Goal: Task Accomplishment & Management: Use online tool/utility

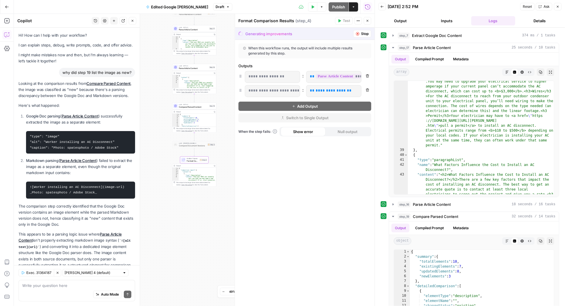
scroll to position [391, 0]
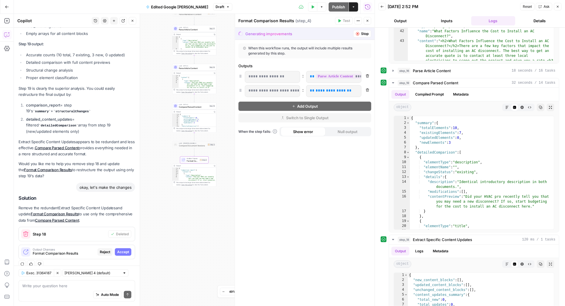
click at [125, 250] on span "Accept" at bounding box center [123, 252] width 12 height 5
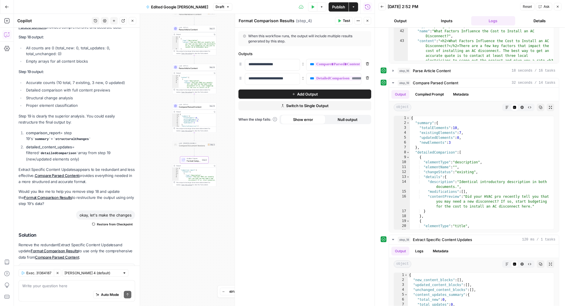
scroll to position [428, 0]
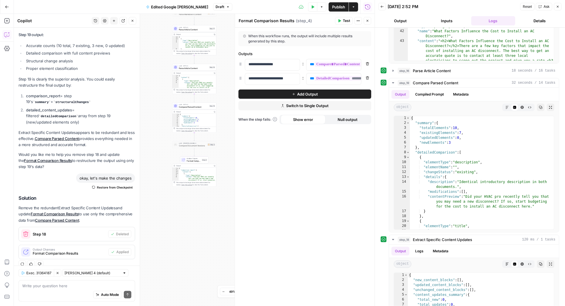
click at [337, 7] on span "Publish" at bounding box center [338, 7] width 13 height 6
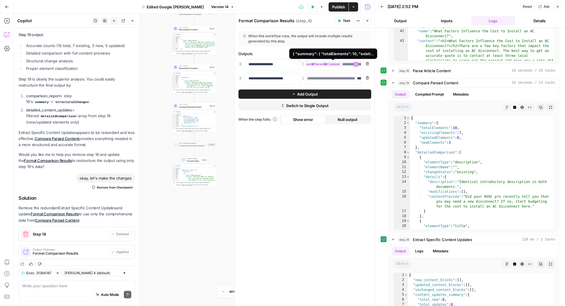
scroll to position [0, 35]
click at [332, 170] on div "**********" at bounding box center [305, 167] width 140 height 279
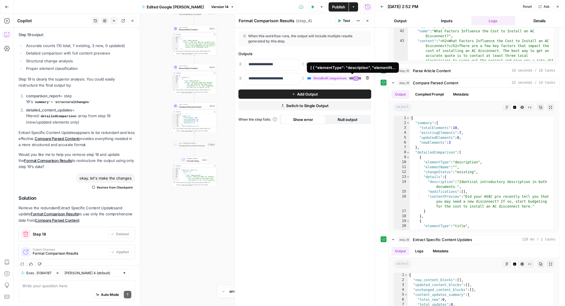
scroll to position [0, 0]
click at [270, 90] on button "Add Output" at bounding box center [304, 94] width 133 height 9
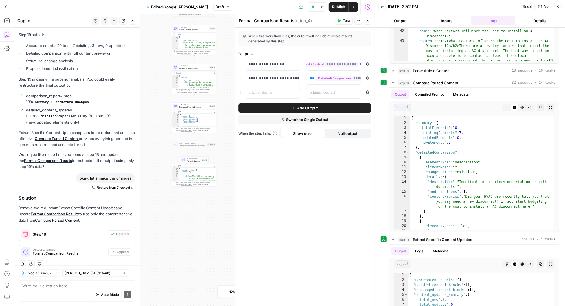
click at [367, 92] on icon "button" at bounding box center [366, 91] width 3 height 3
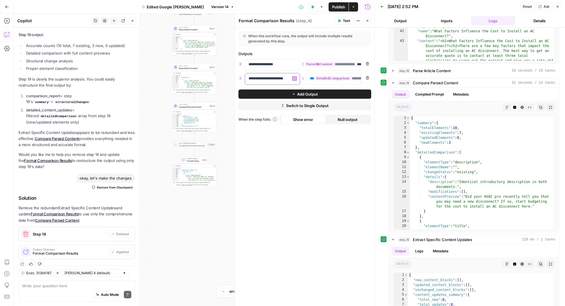
scroll to position [0, 3]
drag, startPoint x: 247, startPoint y: 78, endPoint x: 302, endPoint y: 80, distance: 54.1
click at [302, 80] on div "**********" at bounding box center [304, 79] width 133 height 12
copy p "**********"
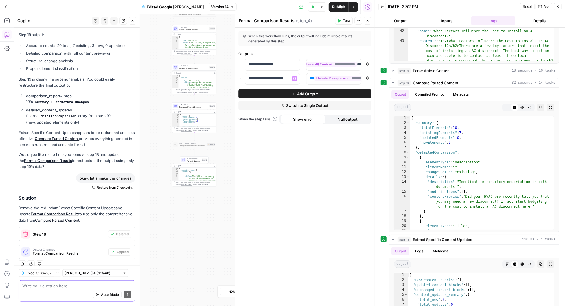
click at [48, 285] on textarea at bounding box center [76, 286] width 109 height 6
paste textarea "detailed_content_updates"
type textarea "detailed_content_updates - this should be json"
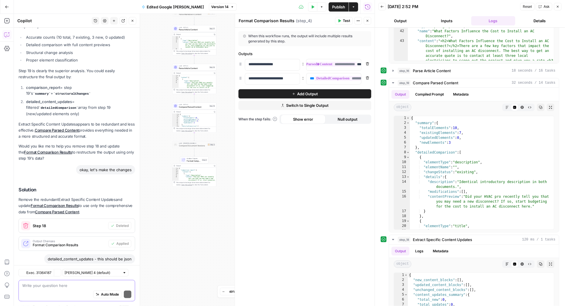
scroll to position [490, 0]
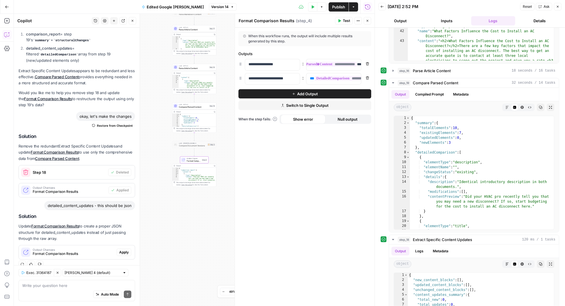
click at [122, 250] on span "Apply" at bounding box center [124, 252] width 10 height 5
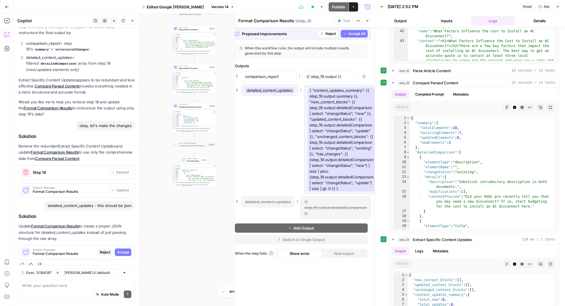
scroll to position [0, 0]
click at [331, 34] on span "Reject" at bounding box center [334, 33] width 10 height 5
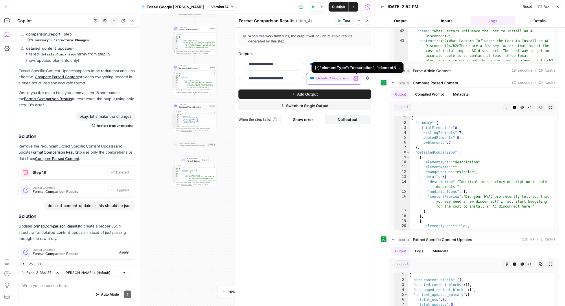
scroll to position [0, 72]
drag, startPoint x: 308, startPoint y: 78, endPoint x: 363, endPoint y: 80, distance: 54.9
click at [363, 80] on div "**********" at bounding box center [304, 79] width 133 height 12
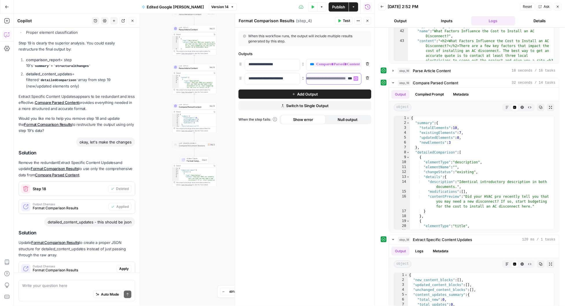
scroll to position [490, 0]
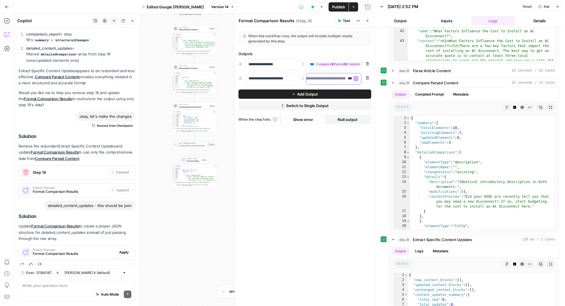
copy p "**********"
click at [44, 287] on textarea at bounding box center [76, 286] width 109 height 6
click at [124, 250] on span "Apply" at bounding box center [124, 252] width 10 height 5
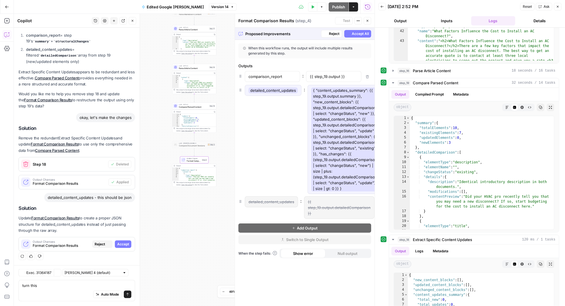
scroll to position [453, 0]
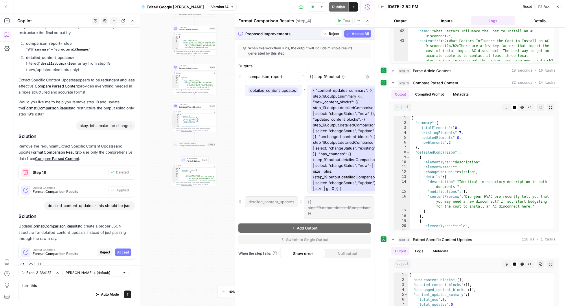
drag, startPoint x: 345, startPoint y: 189, endPoint x: 306, endPoint y: 88, distance: 108.3
click at [306, 88] on div "detailed_content_updates : { "content_updates_summary": {{ step_19.output.summa…" at bounding box center [304, 139] width 133 height 109
click at [64, 287] on textarea "turn this" at bounding box center [76, 286] width 109 height 6
drag, startPoint x: 64, startPoint y: 287, endPoint x: 19, endPoint y: 284, distance: 44.9
click at [19, 284] on div "turn this turn this Auto Mode Send" at bounding box center [77, 290] width 117 height 21
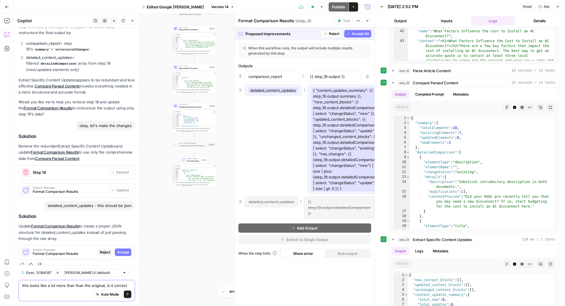
type textarea "this looks like a lot more than than the original, is it correct?"
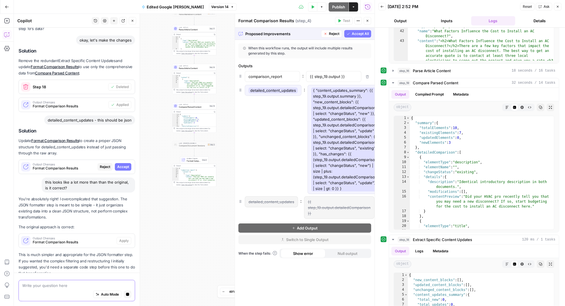
scroll to position [556, 0]
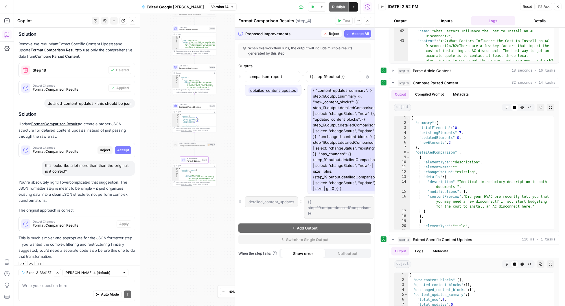
click at [102, 148] on span "Reject" at bounding box center [105, 150] width 10 height 5
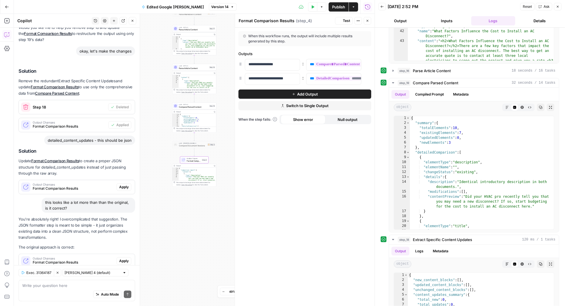
scroll to position [593, 0]
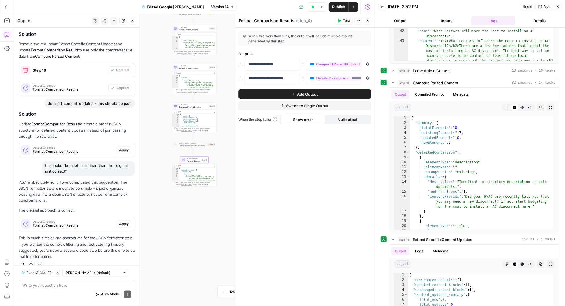
click at [126, 222] on span "Apply" at bounding box center [124, 224] width 10 height 5
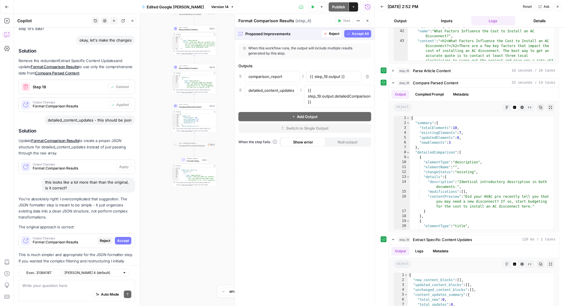
scroll to position [556, 0]
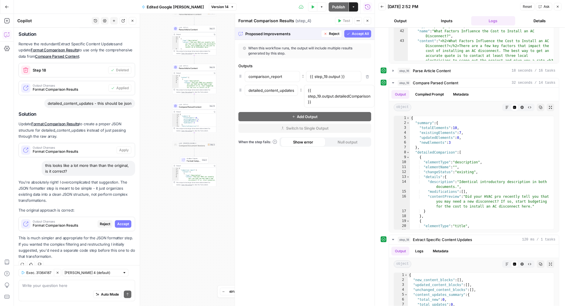
click at [358, 34] on span "Accept All" at bounding box center [360, 33] width 17 height 5
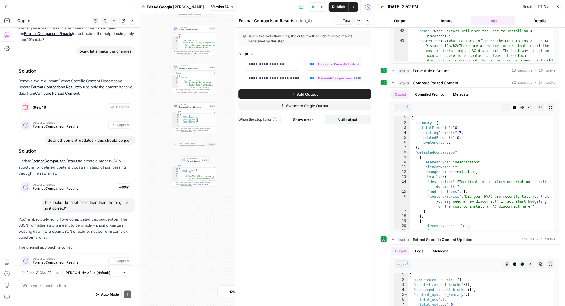
scroll to position [593, 0]
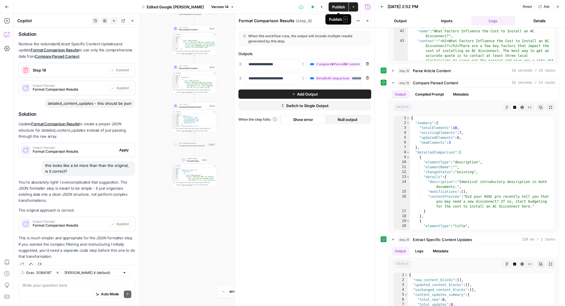
click at [341, 5] on span "Publish" at bounding box center [338, 7] width 13 height 6
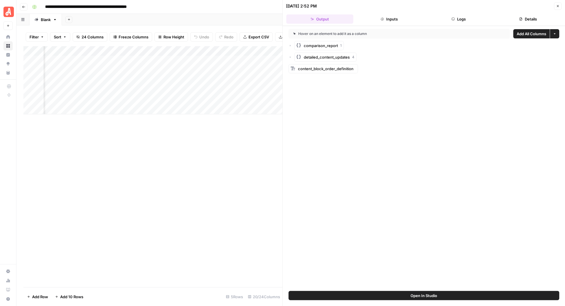
scroll to position [0, 529]
click at [557, 5] on icon "button" at bounding box center [557, 5] width 3 height 3
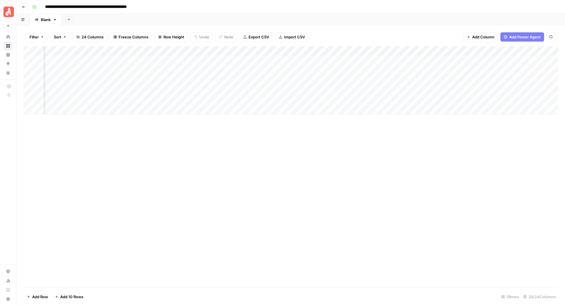
scroll to position [0, 465]
click at [182, 69] on div "Add Column" at bounding box center [290, 80] width 534 height 68
click at [231, 70] on div "Add Column" at bounding box center [290, 80] width 534 height 68
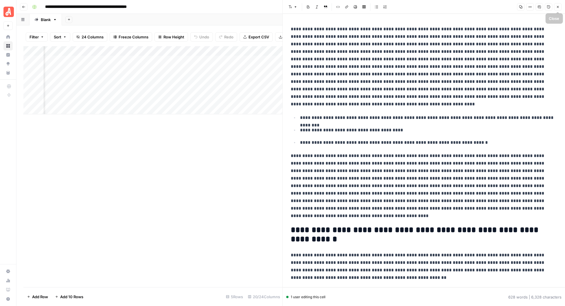
click at [556, 6] on icon "button" at bounding box center [557, 6] width 3 height 3
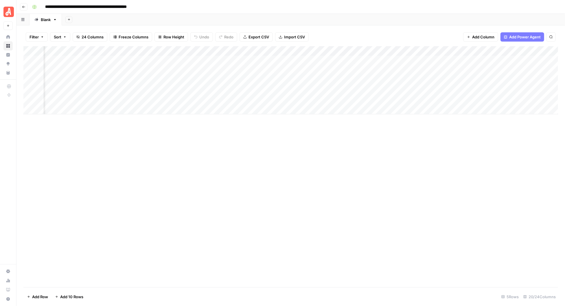
click at [233, 50] on div "Add Column" at bounding box center [290, 80] width 534 height 68
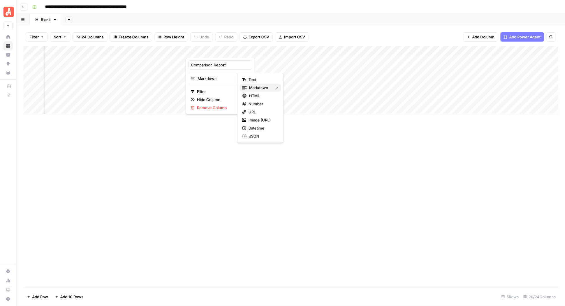
click at [258, 88] on span "Markdown" at bounding box center [258, 88] width 19 height 6
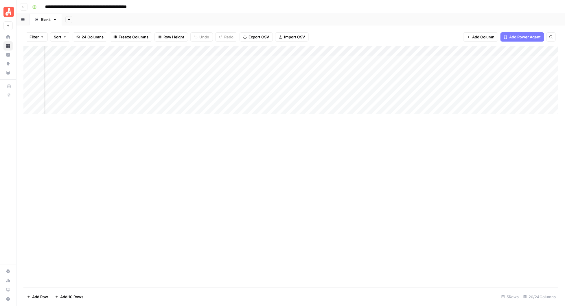
click at [286, 51] on div "Add Column" at bounding box center [290, 80] width 534 height 68
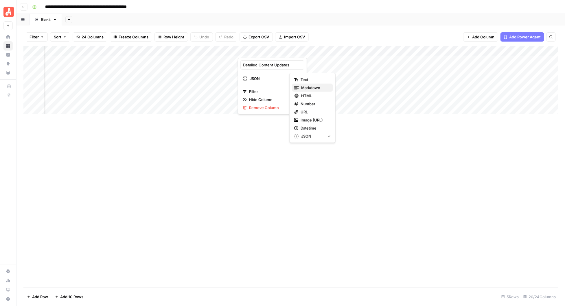
click at [310, 86] on span "Markdown" at bounding box center [310, 88] width 19 height 6
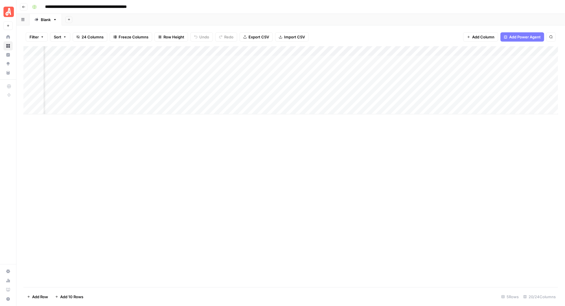
click at [226, 125] on div "Add Column" at bounding box center [290, 166] width 534 height 241
click at [233, 69] on div "Add Column" at bounding box center [290, 80] width 534 height 68
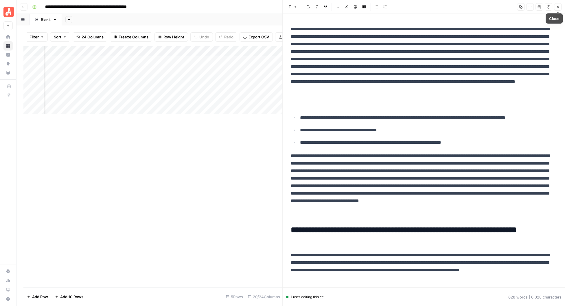
click at [557, 6] on icon "button" at bounding box center [557, 6] width 3 height 3
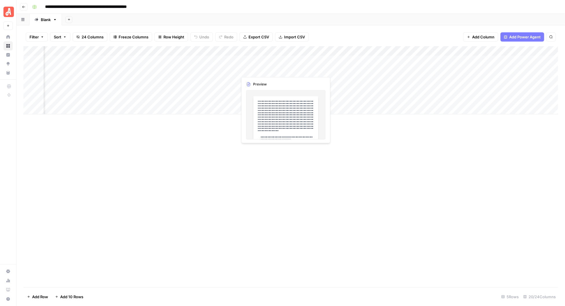
click at [264, 69] on div "Add Column" at bounding box center [290, 80] width 534 height 68
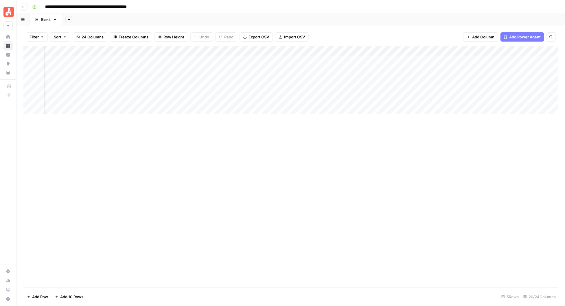
click at [284, 69] on div "Add Column" at bounding box center [290, 80] width 534 height 68
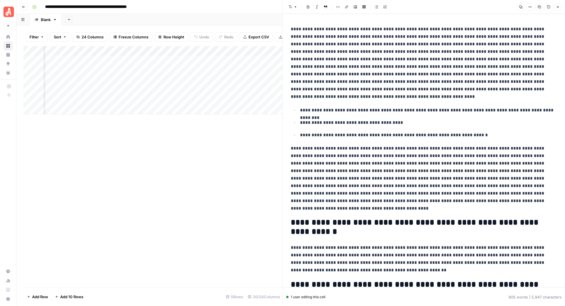
click at [559, 8] on icon "button" at bounding box center [557, 6] width 3 height 3
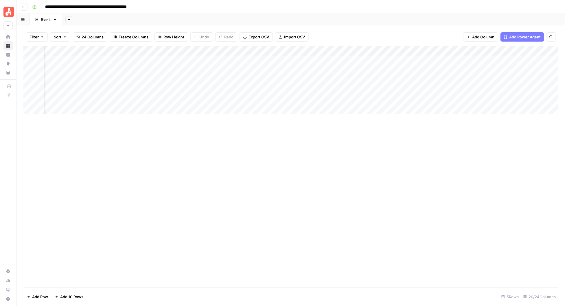
click at [405, 51] on div "Add Column" at bounding box center [290, 80] width 534 height 68
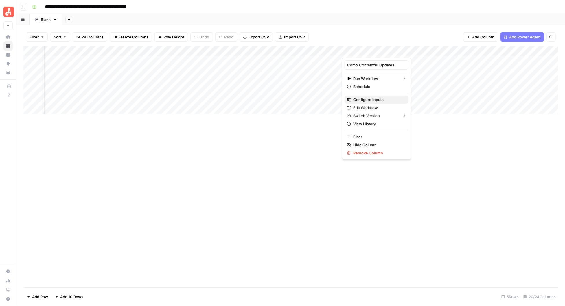
click at [373, 97] on span "Configure Inputs" at bounding box center [368, 100] width 30 height 6
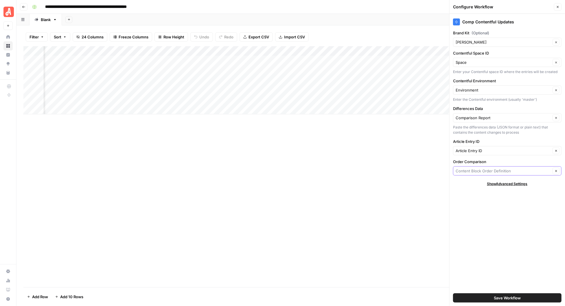
click at [502, 171] on input "Order Comparison" at bounding box center [502, 171] width 95 height 6
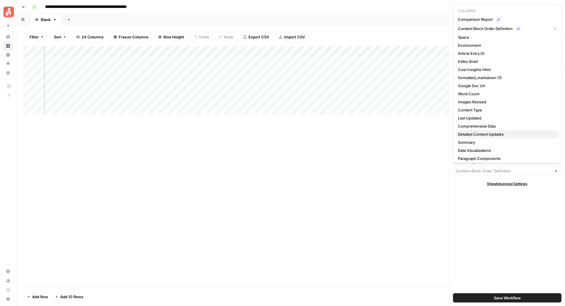
click at [482, 133] on span "Detailed Content Updates" at bounding box center [481, 135] width 46 height 6
type input "Detailed Content Updates"
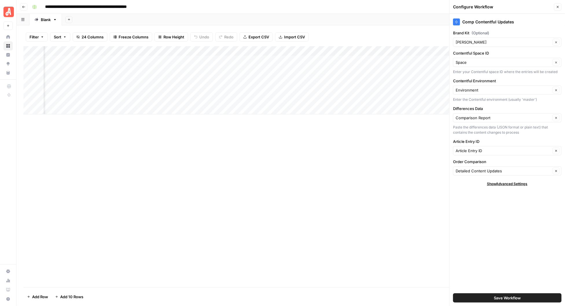
click at [518, 298] on span "Save Workflow" at bounding box center [507, 298] width 27 height 6
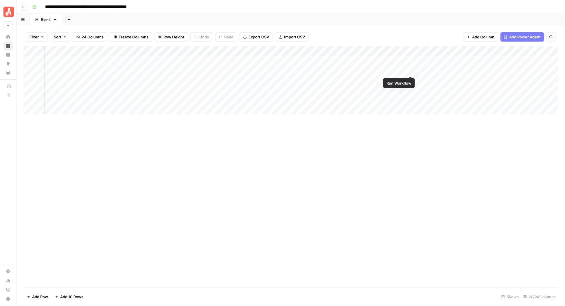
click at [410, 69] on div "Add Column" at bounding box center [290, 80] width 534 height 68
click at [403, 69] on div "Add Column" at bounding box center [290, 80] width 534 height 68
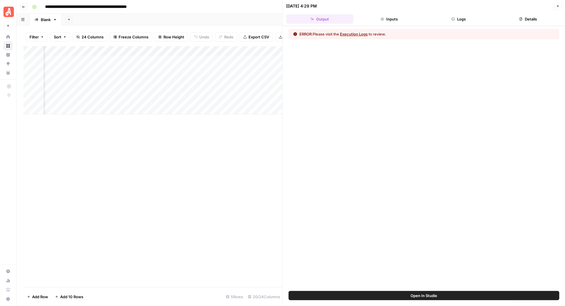
click at [461, 20] on button "Logs" at bounding box center [458, 18] width 67 height 9
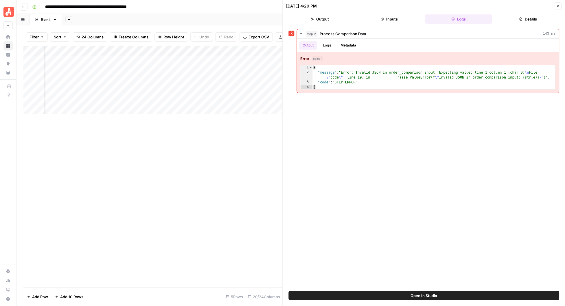
click at [398, 20] on button "Inputs" at bounding box center [388, 18] width 67 height 9
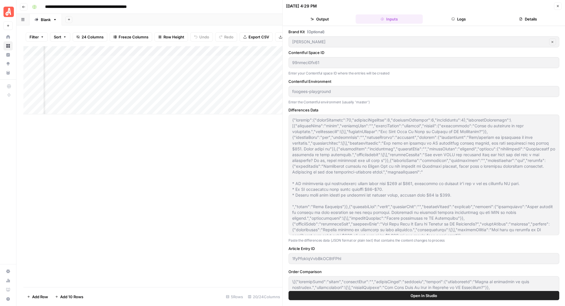
click at [456, 20] on button "Logs" at bounding box center [458, 18] width 67 height 9
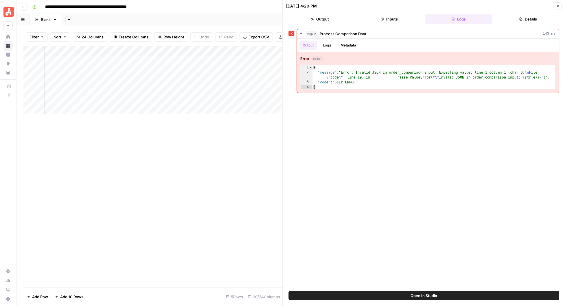
click at [429, 294] on span "Open In Studio" at bounding box center [423, 296] width 27 height 6
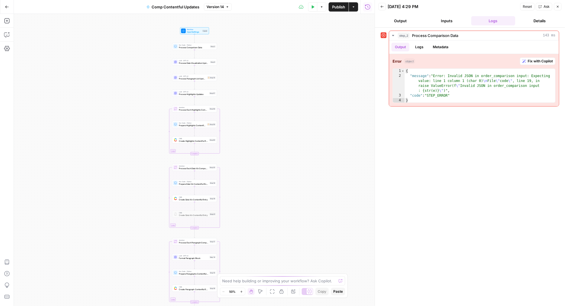
drag, startPoint x: 245, startPoint y: 55, endPoint x: 247, endPoint y: 198, distance: 142.8
click at [247, 198] on div "Workflow Input Settings Inputs Run Code · Python Process Comparison Data Step 2…" at bounding box center [194, 160] width 361 height 293
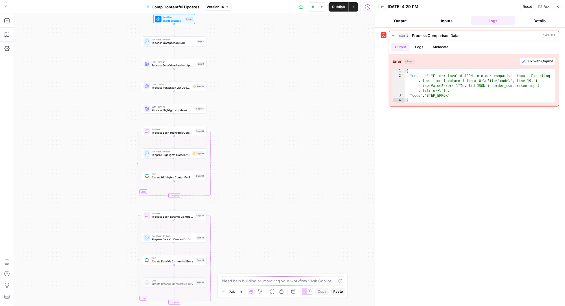
click at [248, 82] on div "Workflow Input Settings Inputs Run Code · Python Process Comparison Data Step 2…" at bounding box center [194, 160] width 361 height 293
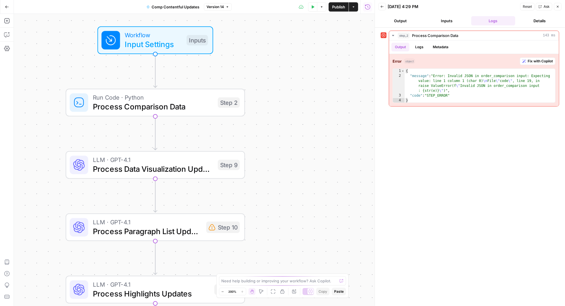
drag, startPoint x: 195, startPoint y: 70, endPoint x: 310, endPoint y: 202, distance: 176.0
click at [311, 203] on div "Workflow Input Settings Inputs Run Code · Python Process Comparison Data Step 2…" at bounding box center [194, 160] width 361 height 293
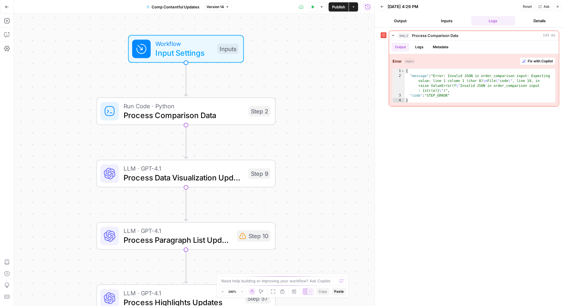
drag, startPoint x: 284, startPoint y: 110, endPoint x: 313, endPoint y: 120, distance: 30.7
click at [311, 119] on div "Workflow Input Settings Inputs Run Code · Python Process Comparison Data Step 2…" at bounding box center [194, 160] width 361 height 293
click at [445, 21] on button "Inputs" at bounding box center [446, 20] width 44 height 9
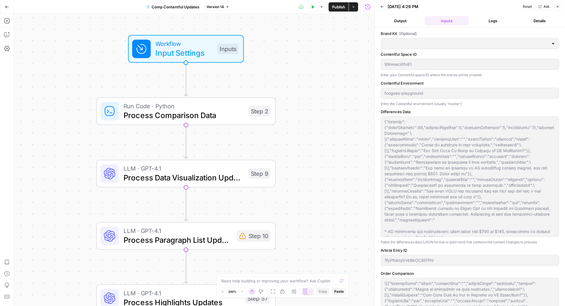
type input "[PERSON_NAME]"
click at [445, 21] on button "Inputs" at bounding box center [446, 20] width 44 height 9
click at [492, 19] on button "Logs" at bounding box center [493, 20] width 44 height 9
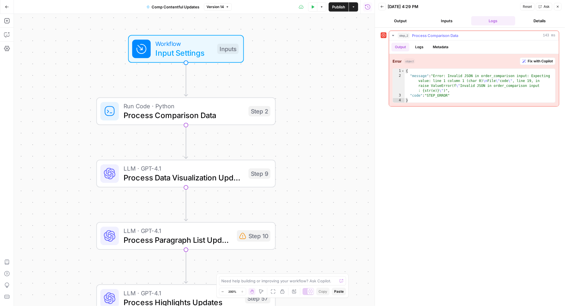
click at [538, 60] on span "Fix with Copilot" at bounding box center [539, 61] width 25 height 5
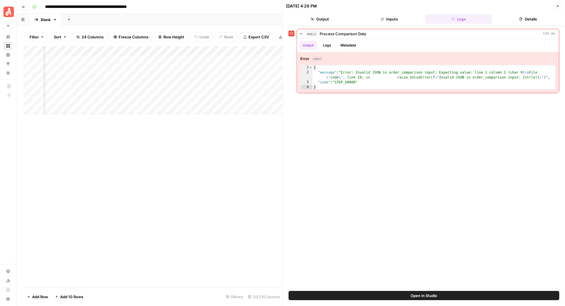
scroll to position [0, 492]
click at [154, 70] on div "Add Column" at bounding box center [152, 80] width 259 height 68
click at [259, 50] on div "Add Column" at bounding box center [152, 80] width 259 height 68
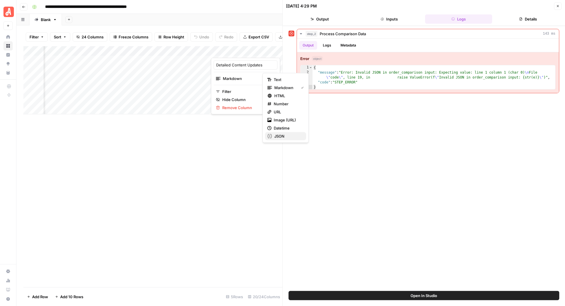
click at [279, 134] on span "JSON" at bounding box center [279, 137] width 10 height 6
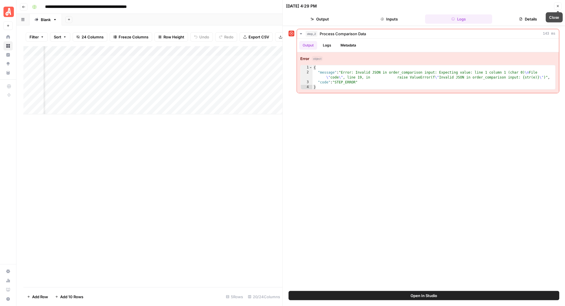
click at [557, 4] on icon "button" at bounding box center [557, 5] width 3 height 3
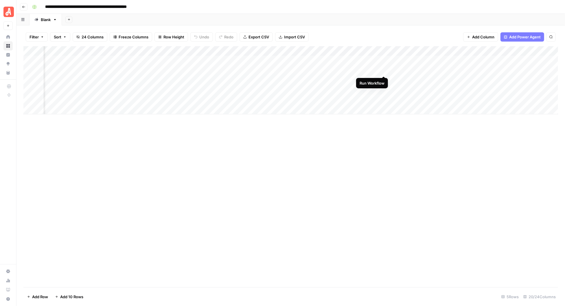
click at [385, 70] on div "Add Column" at bounding box center [290, 80] width 534 height 68
click at [377, 69] on div "Add Column" at bounding box center [290, 80] width 534 height 68
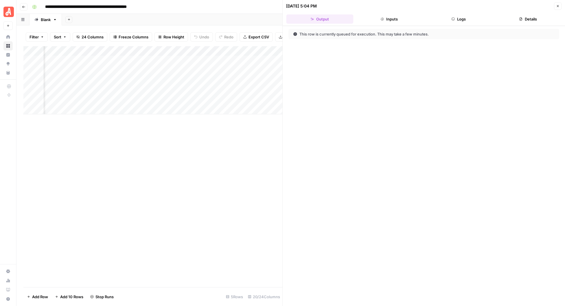
click at [467, 19] on button "Logs" at bounding box center [458, 18] width 67 height 9
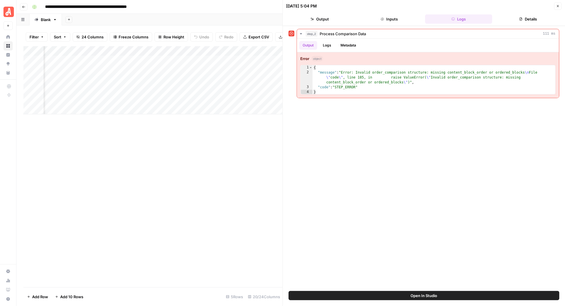
click at [393, 296] on button "Open In Studio" at bounding box center [424, 295] width 271 height 9
click at [227, 68] on div "Add Column" at bounding box center [152, 80] width 259 height 68
click at [249, 69] on div "Add Column" at bounding box center [152, 80] width 259 height 68
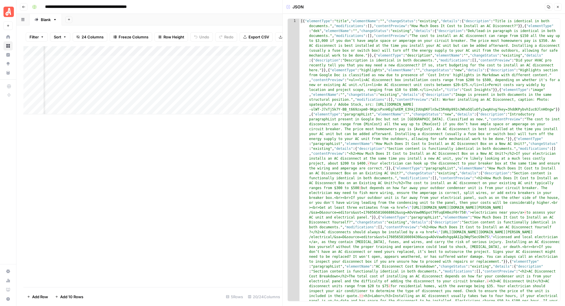
click at [558, 6] on icon "button" at bounding box center [558, 7] width 2 height 2
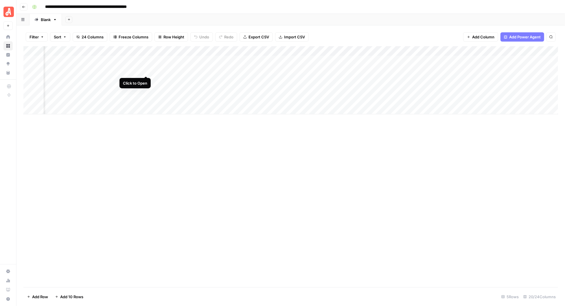
click at [147, 70] on div "Add Column" at bounding box center [290, 80] width 534 height 68
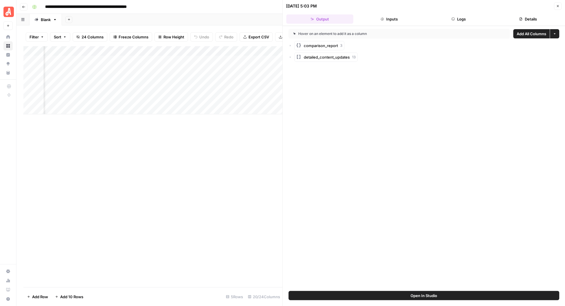
click at [416, 295] on span "Open In Studio" at bounding box center [423, 296] width 27 height 6
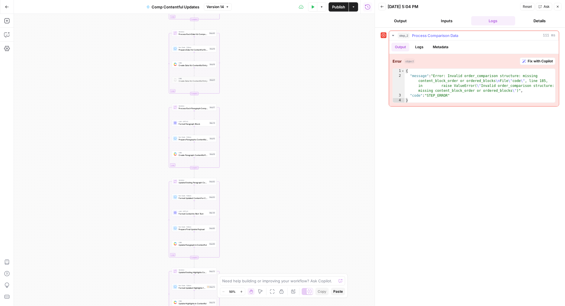
click at [535, 60] on span "Fix with Copilot" at bounding box center [539, 61] width 25 height 5
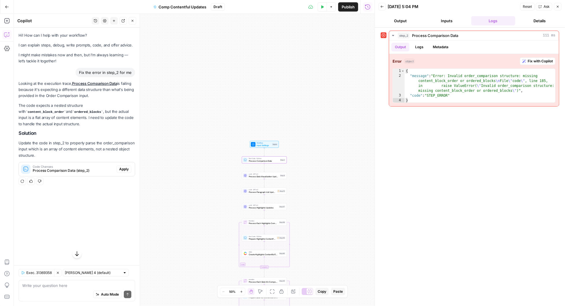
click at [125, 170] on span "Apply" at bounding box center [124, 169] width 10 height 5
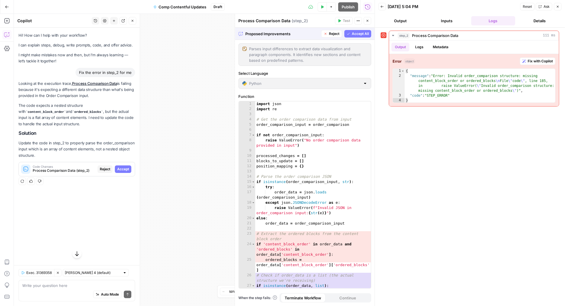
click at [357, 32] on span "Accept All" at bounding box center [360, 33] width 17 height 5
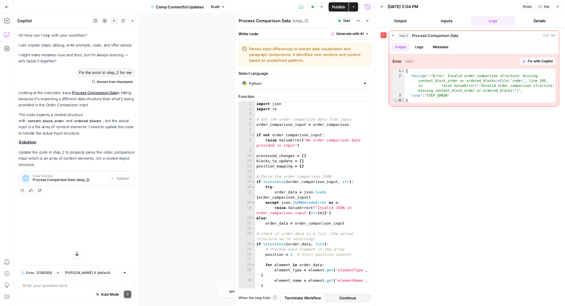
click at [367, 21] on icon "button" at bounding box center [366, 20] width 3 height 3
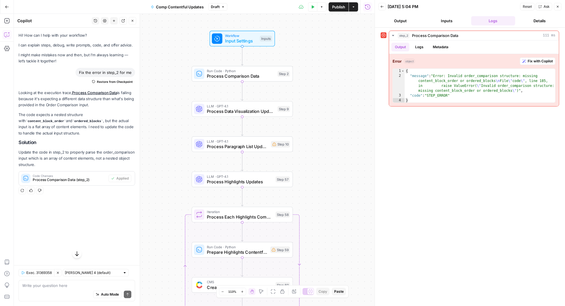
drag, startPoint x: 313, startPoint y: 215, endPoint x: 315, endPoint y: 123, distance: 92.2
click at [315, 122] on div "Workflow Input Settings Inputs Run Code · Python Process Comparison Data Step 2…" at bounding box center [194, 160] width 361 height 293
click at [281, 146] on div "Step 10" at bounding box center [280, 144] width 19 height 7
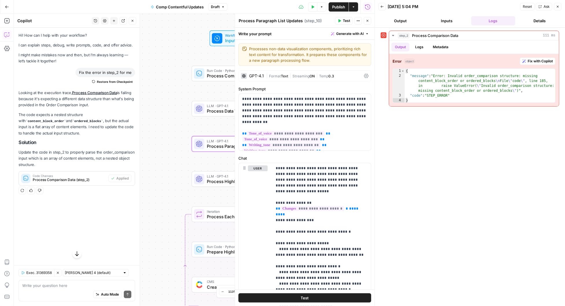
click at [367, 21] on icon "button" at bounding box center [366, 20] width 3 height 3
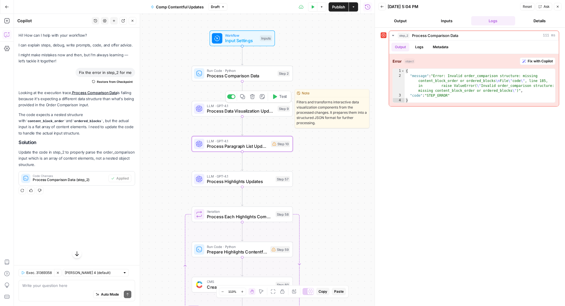
click at [275, 97] on icon "button" at bounding box center [275, 97] width 4 height 5
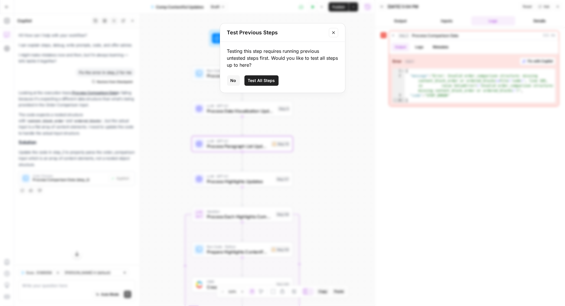
click at [335, 32] on icon "Close modal" at bounding box center [333, 32] width 5 height 5
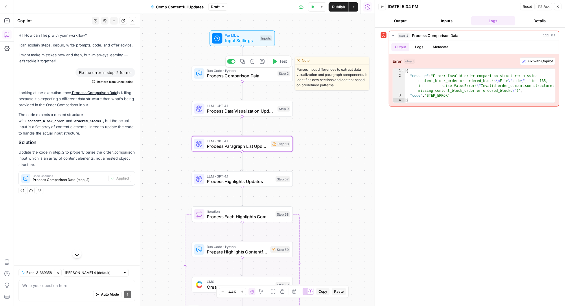
click at [276, 63] on icon "button" at bounding box center [274, 61] width 5 height 5
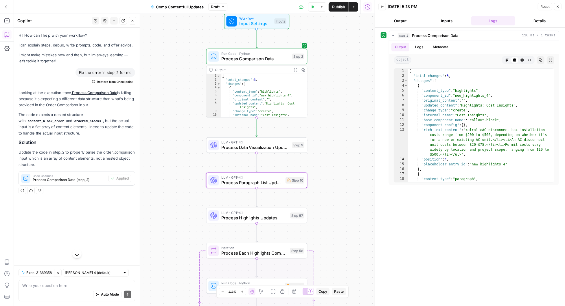
drag, startPoint x: 319, startPoint y: 151, endPoint x: 334, endPoint y: 134, distance: 22.4
click at [334, 134] on div "Workflow Input Settings Inputs Run Code · Python Process Comparison Data Step 2…" at bounding box center [194, 160] width 361 height 293
click at [343, 8] on span "Publish" at bounding box center [338, 7] width 13 height 6
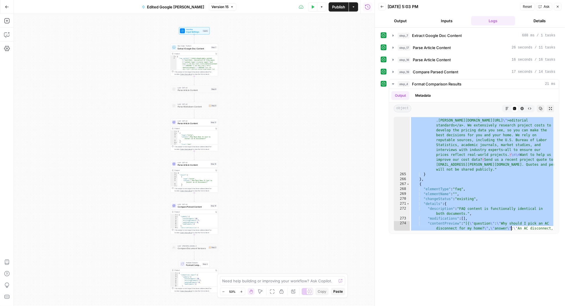
scroll to position [2953, 0]
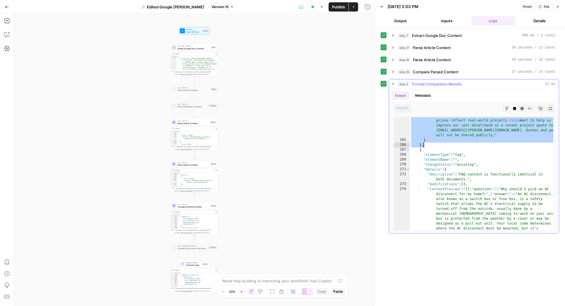
drag, startPoint x: 413, startPoint y: 142, endPoint x: 522, endPoint y: 143, distance: 109.0
click at [522, 143] on div ""contentPreview" : "Home is the most important place on earth , which is why [P…" at bounding box center [482, 194] width 145 height 291
type textarea "* ******"
click at [8, 36] on icon "button" at bounding box center [7, 35] width 6 height 6
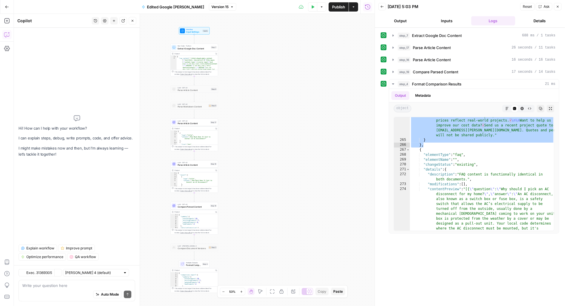
click at [48, 287] on textarea at bounding box center [76, 286] width 109 height 6
type textarea "This should not be new, what's causing it"
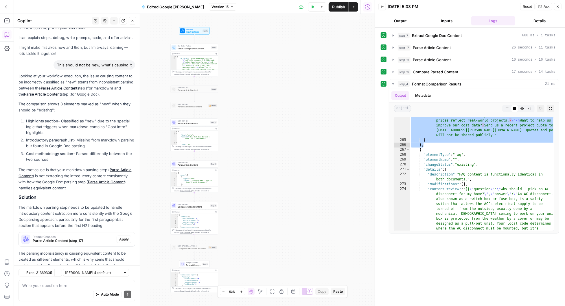
scroll to position [24, 0]
